Goal: Task Accomplishment & Management: Manage account settings

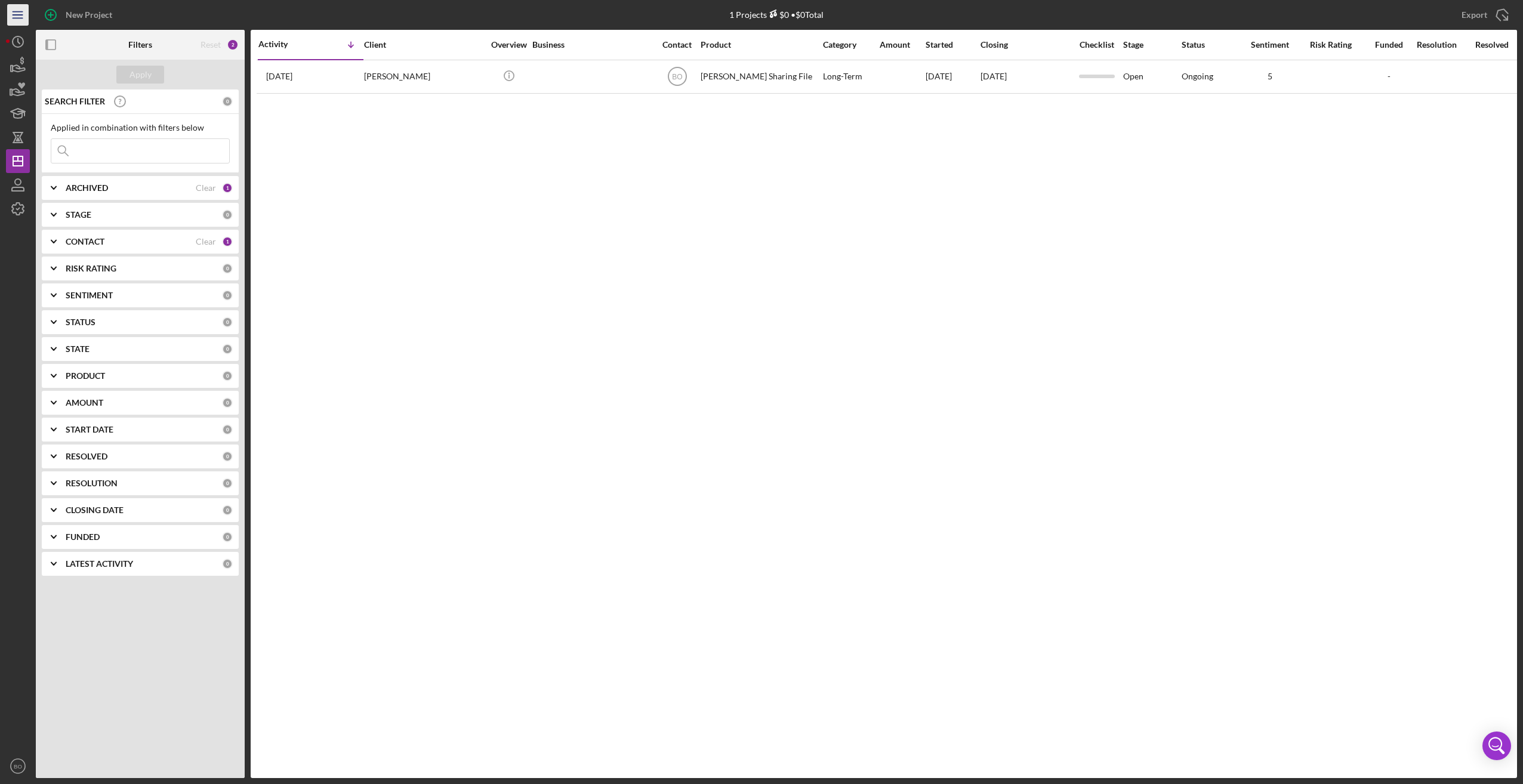
click at [19, 15] on line "button" at bounding box center [17, 15] width 9 height 0
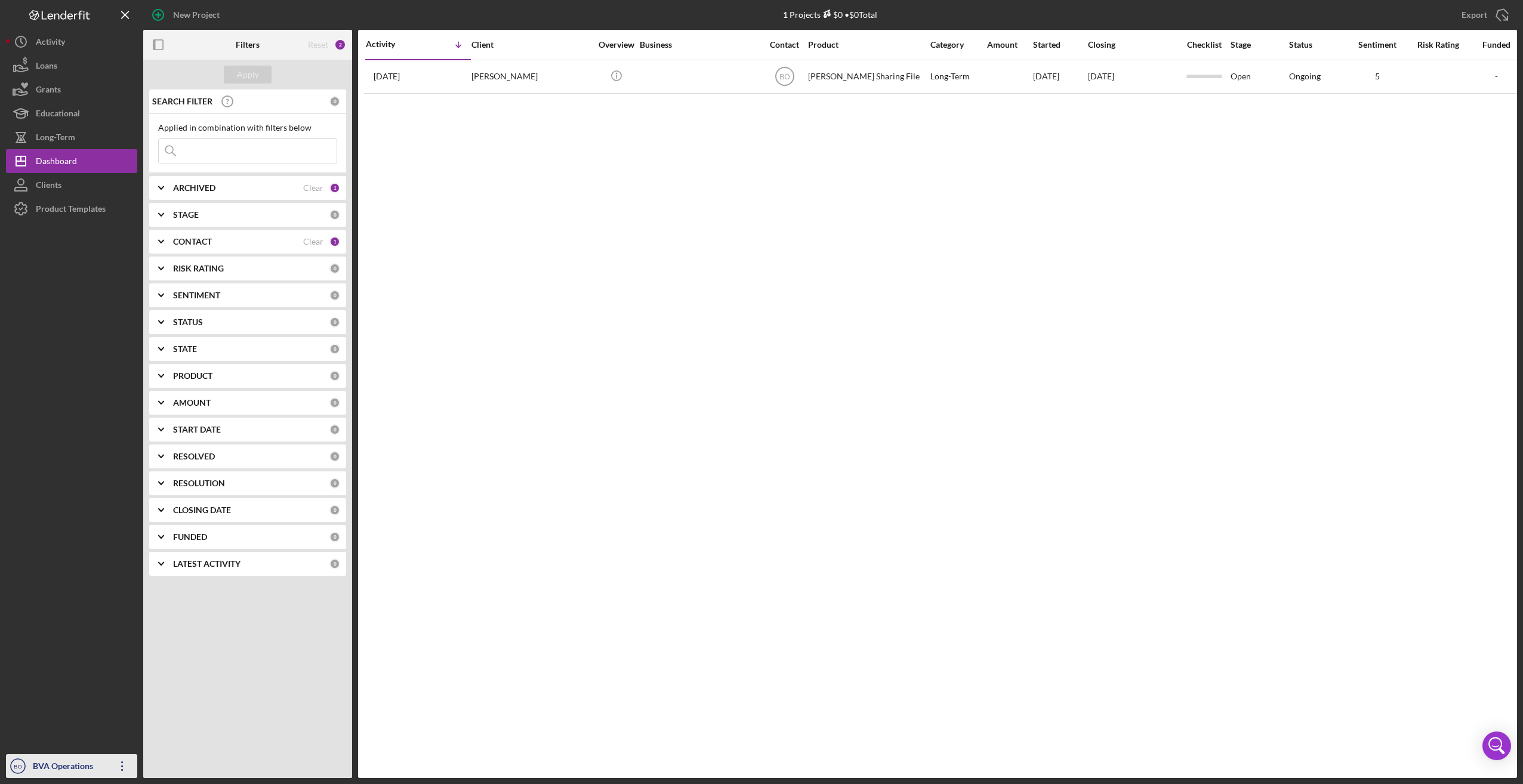
click at [118, 766] on icon "Icon/Overflow" at bounding box center [123, 766] width 30 height 30
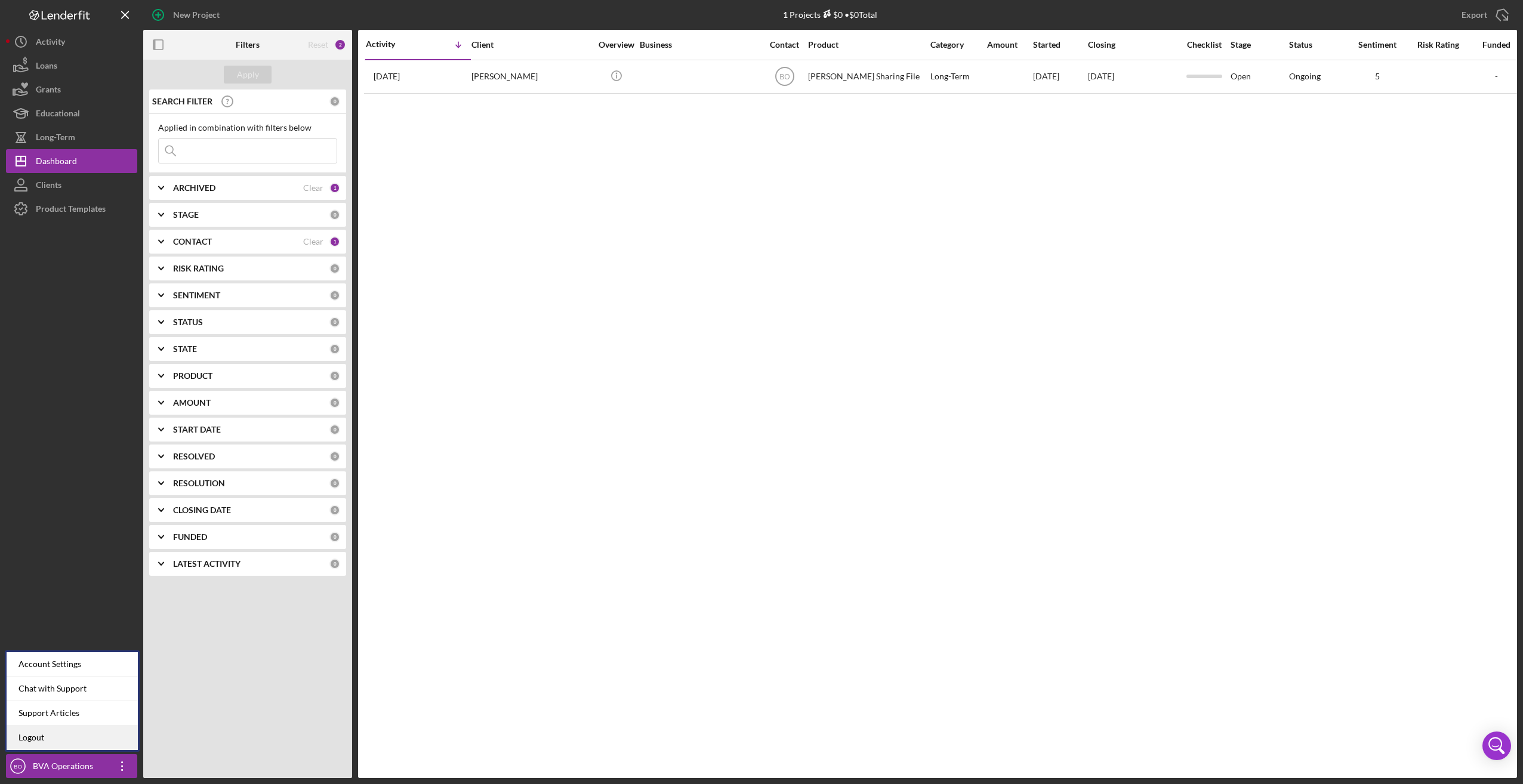
click at [77, 727] on link "Logout" at bounding box center [72, 737] width 131 height 24
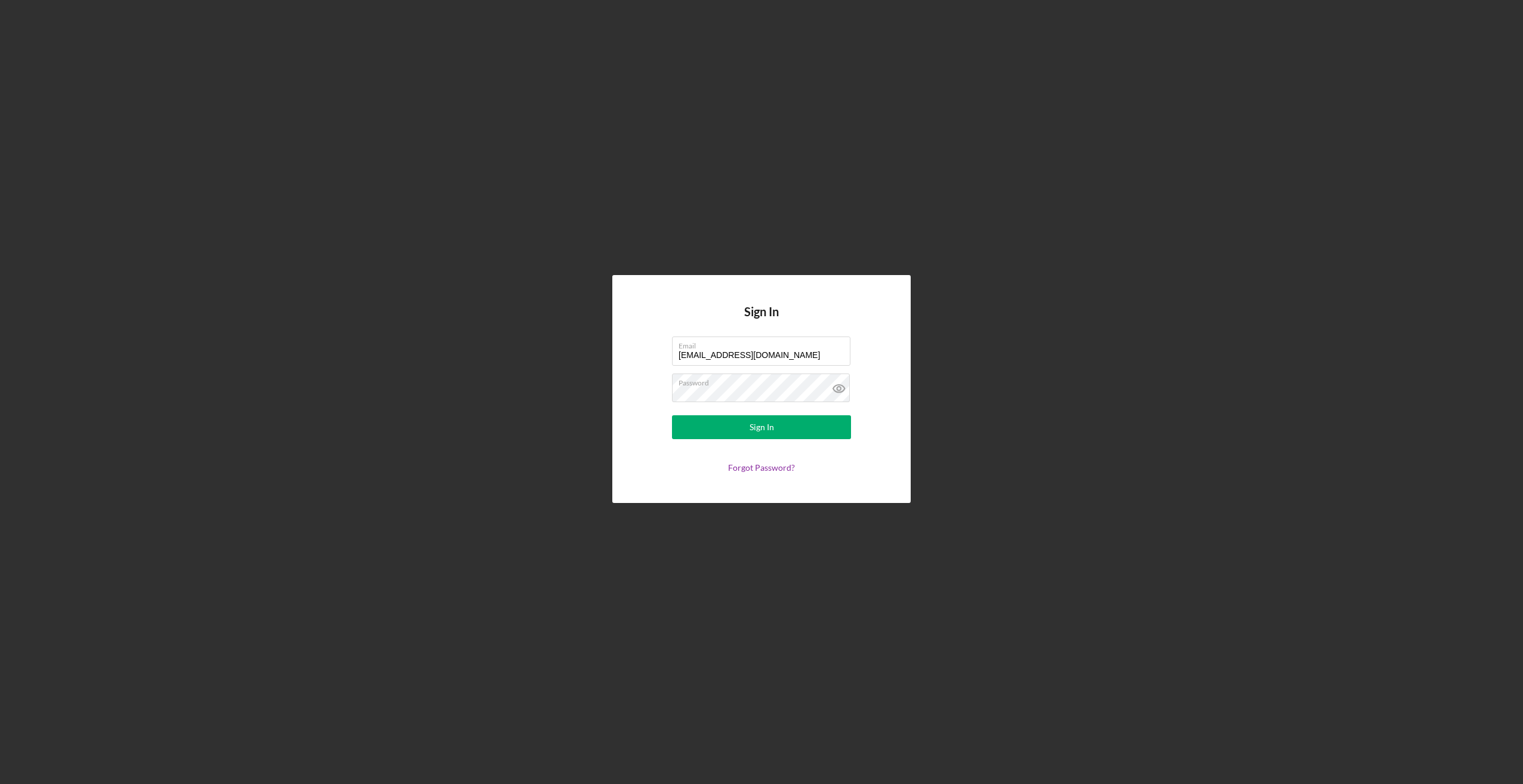
drag, startPoint x: 715, startPoint y: 354, endPoint x: 647, endPoint y: 358, distance: 68.1
click at [647, 358] on form "Email [EMAIL_ADDRESS][DOMAIN_NAME] Password Sign In Forgot Password?" at bounding box center [762, 405] width 239 height 136
type input "[EMAIL_ADDRESS][DOMAIN_NAME]"
click at [742, 405] on form "Email [EMAIL_ADDRESS][DOMAIN_NAME] Password Sign In Forgot Password?" at bounding box center [762, 405] width 239 height 136
click at [648, 393] on form "Email [EMAIL_ADDRESS][DOMAIN_NAME] Password Sign In Forgot Password?" at bounding box center [762, 405] width 239 height 136
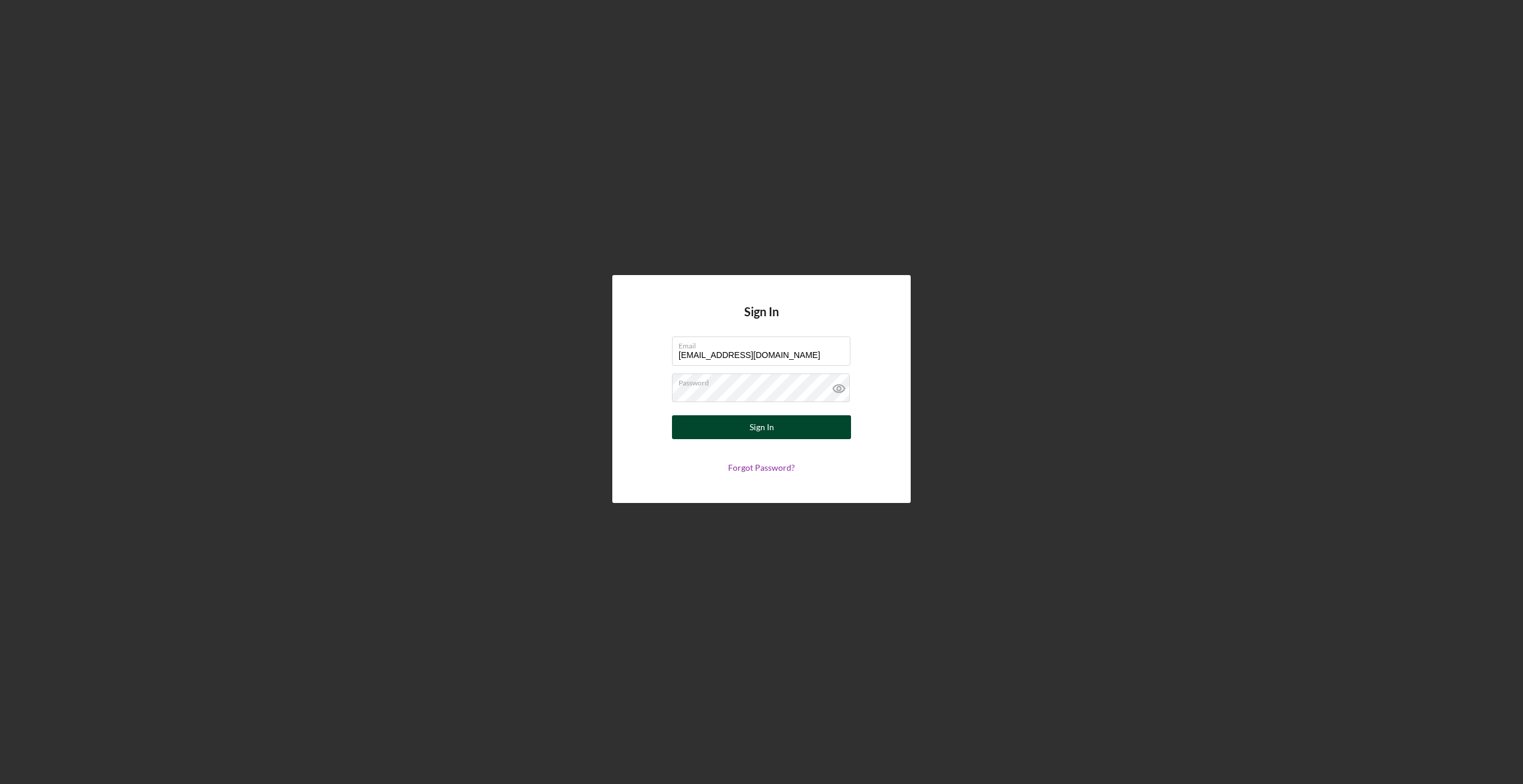
click at [685, 428] on button "Sign In" at bounding box center [762, 427] width 179 height 24
